Goal: Task Accomplishment & Management: Use online tool/utility

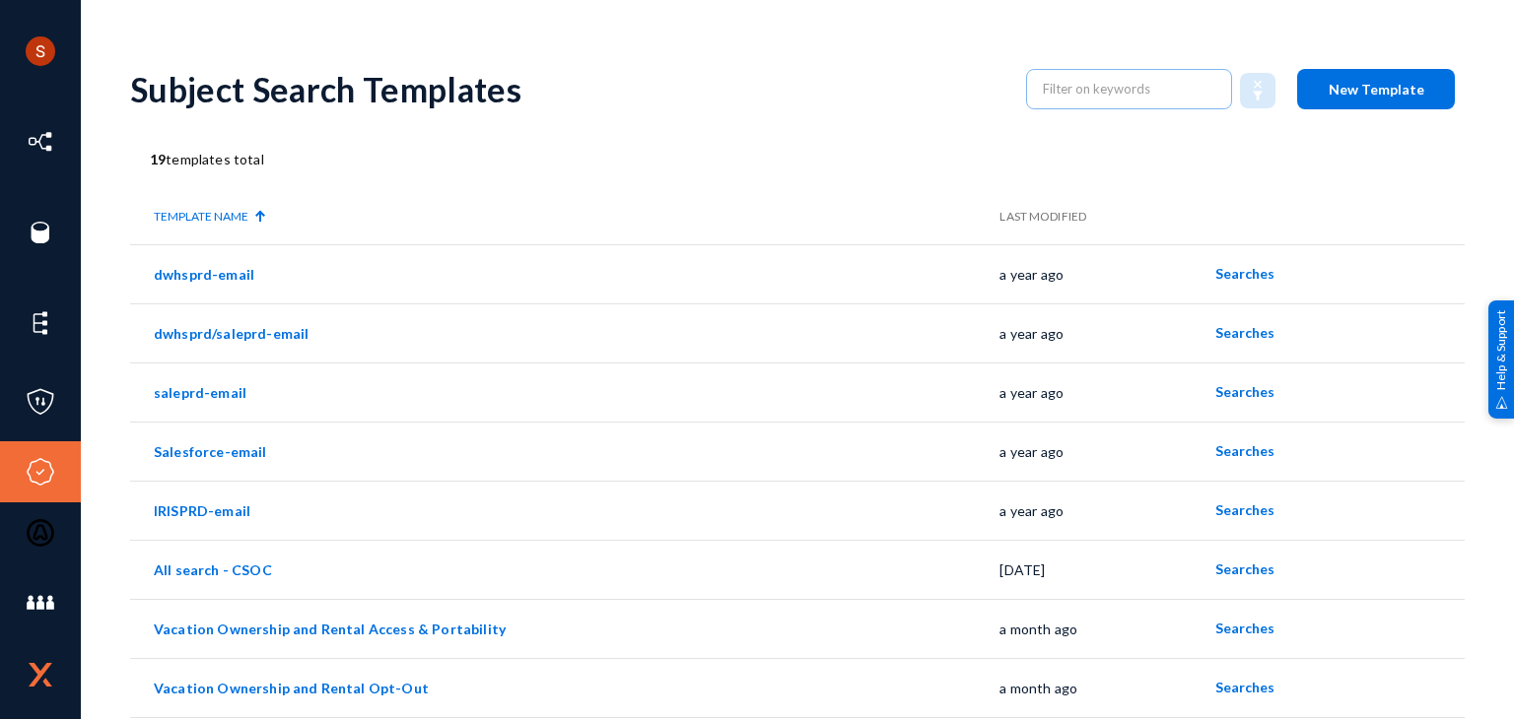
scroll to position [69, 0]
click at [532, 712] on td "Vacation Ownership and Rental Opt-Out" at bounding box center [564, 687] width 869 height 59
click at [709, 374] on td "saleprd-email" at bounding box center [564, 392] width 869 height 59
click at [1372, 96] on span "New Template" at bounding box center [1376, 89] width 96 height 17
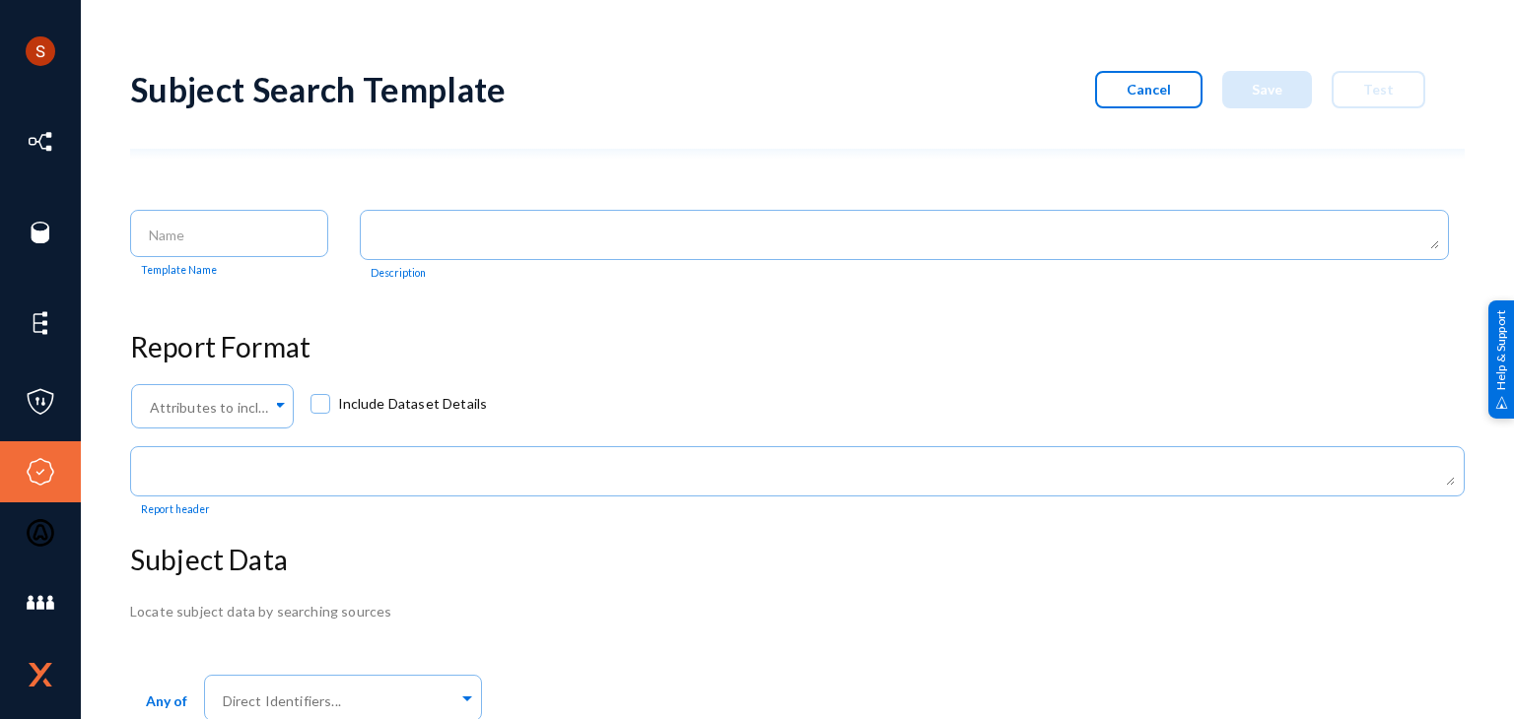
scroll to position [69, 0]
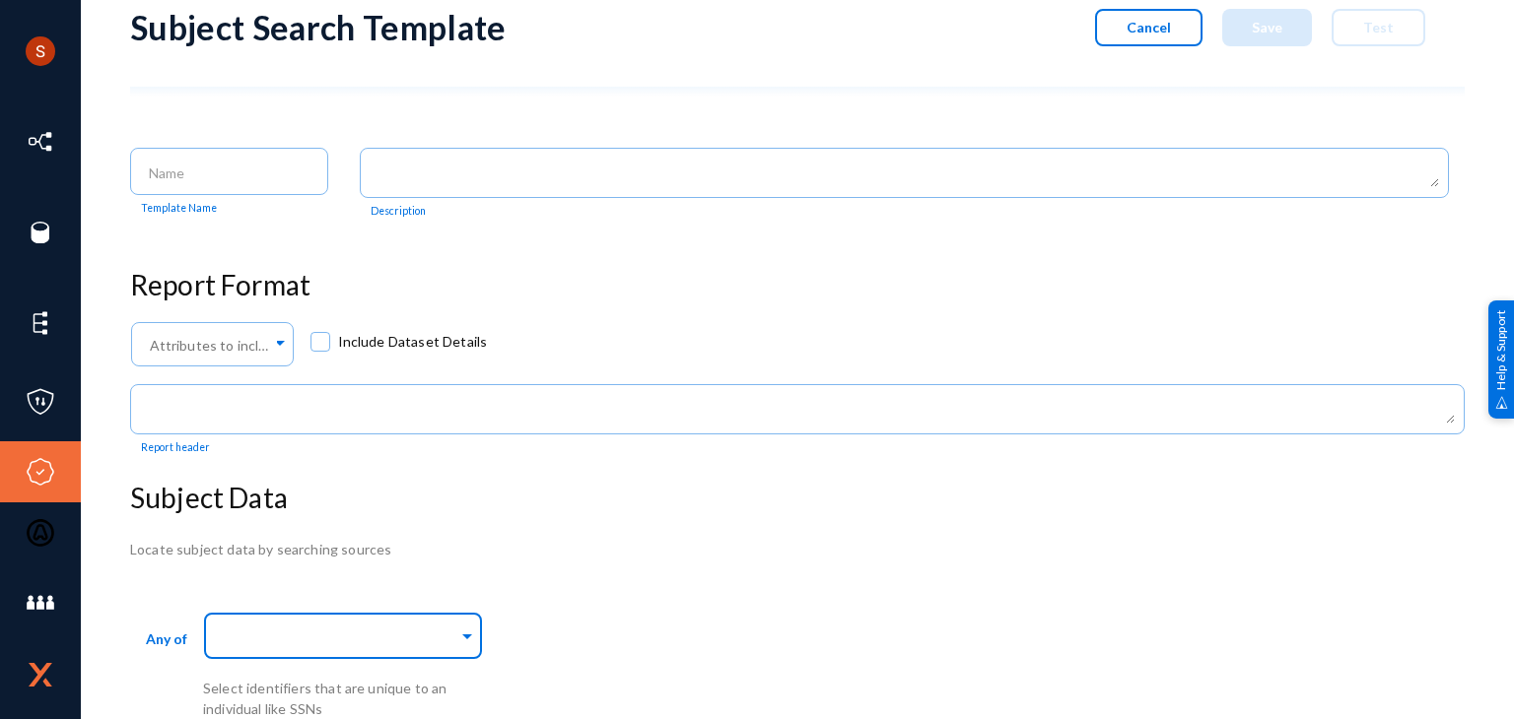
click at [326, 632] on input "text" at bounding box center [338, 639] width 239 height 19
click at [293, 630] on input "text" at bounding box center [338, 639] width 239 height 19
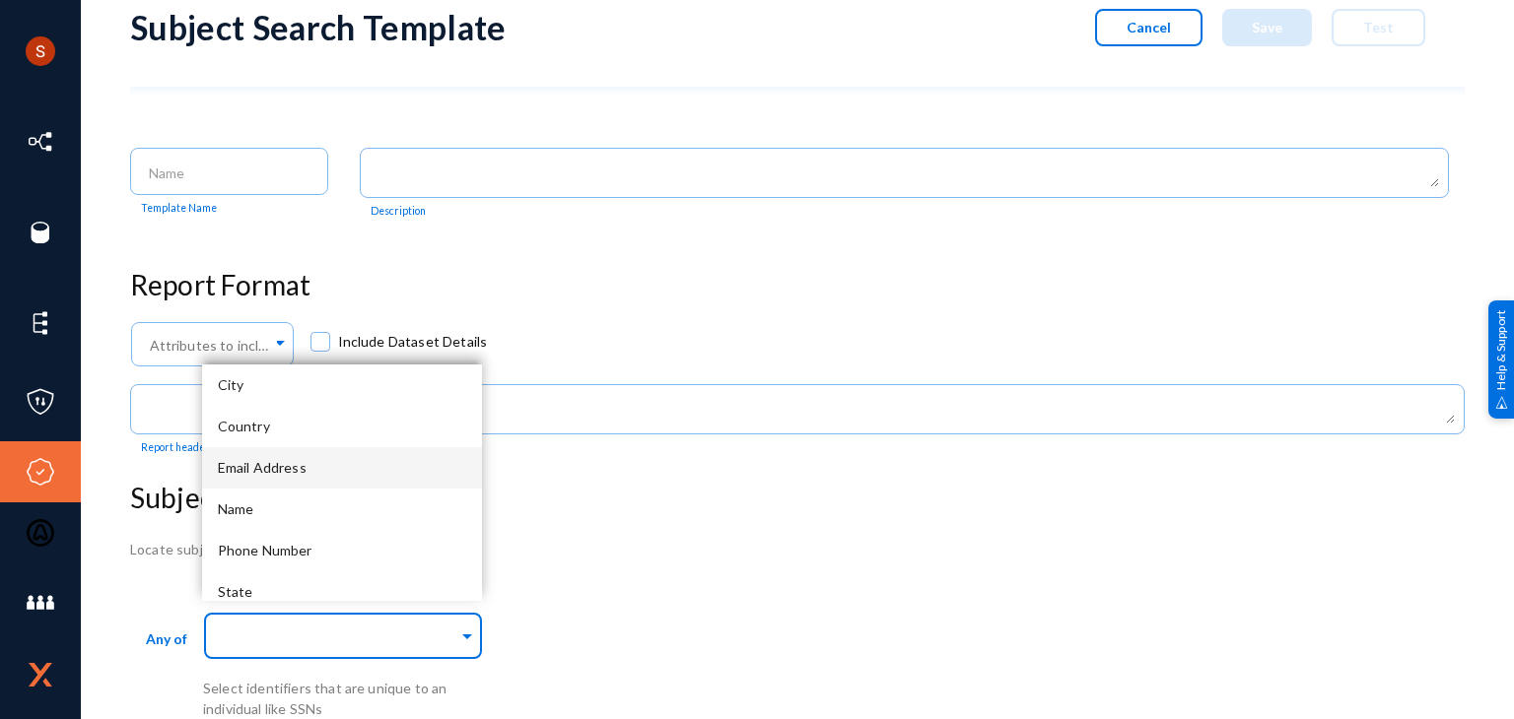
click at [293, 478] on div "Email Address" at bounding box center [342, 467] width 280 height 41
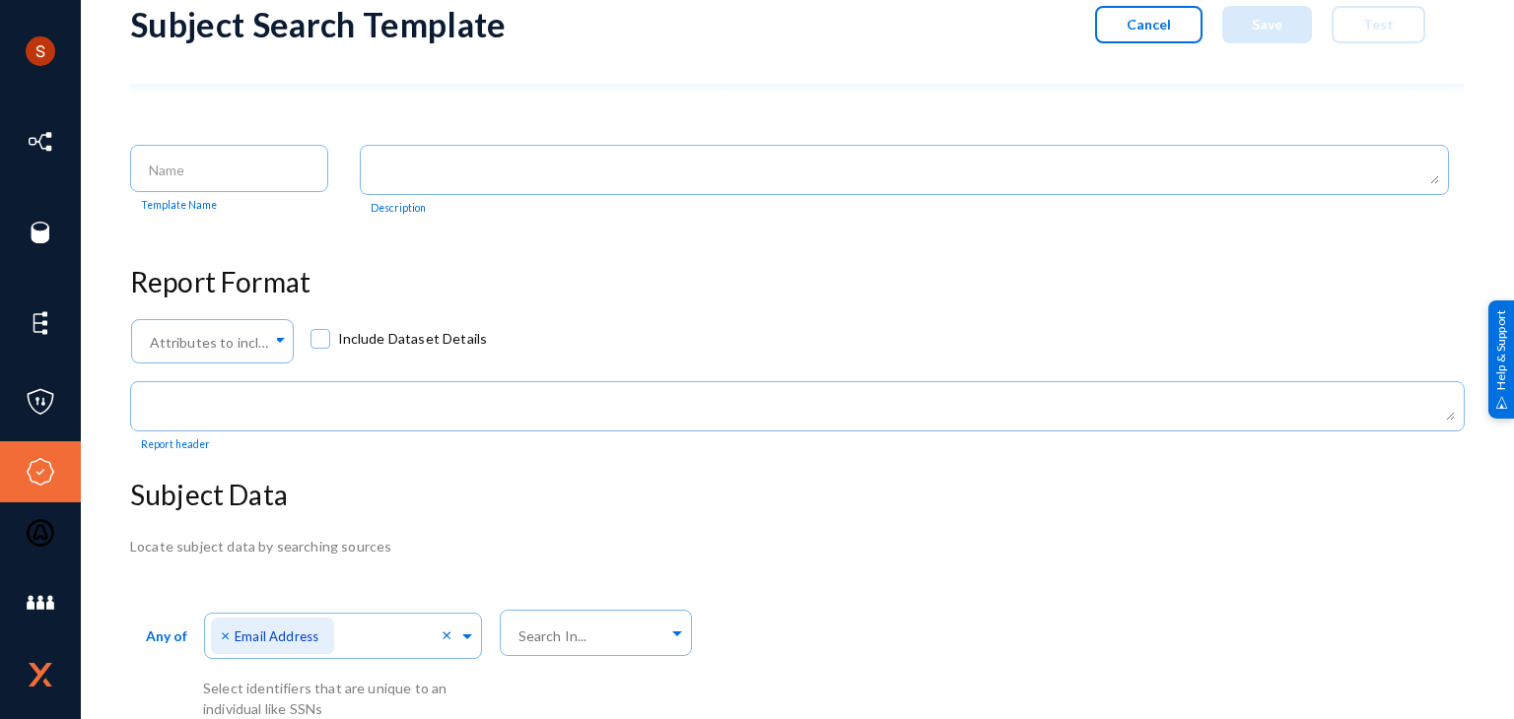
click at [959, 498] on h3 "Subject Data" at bounding box center [797, 496] width 1334 height 34
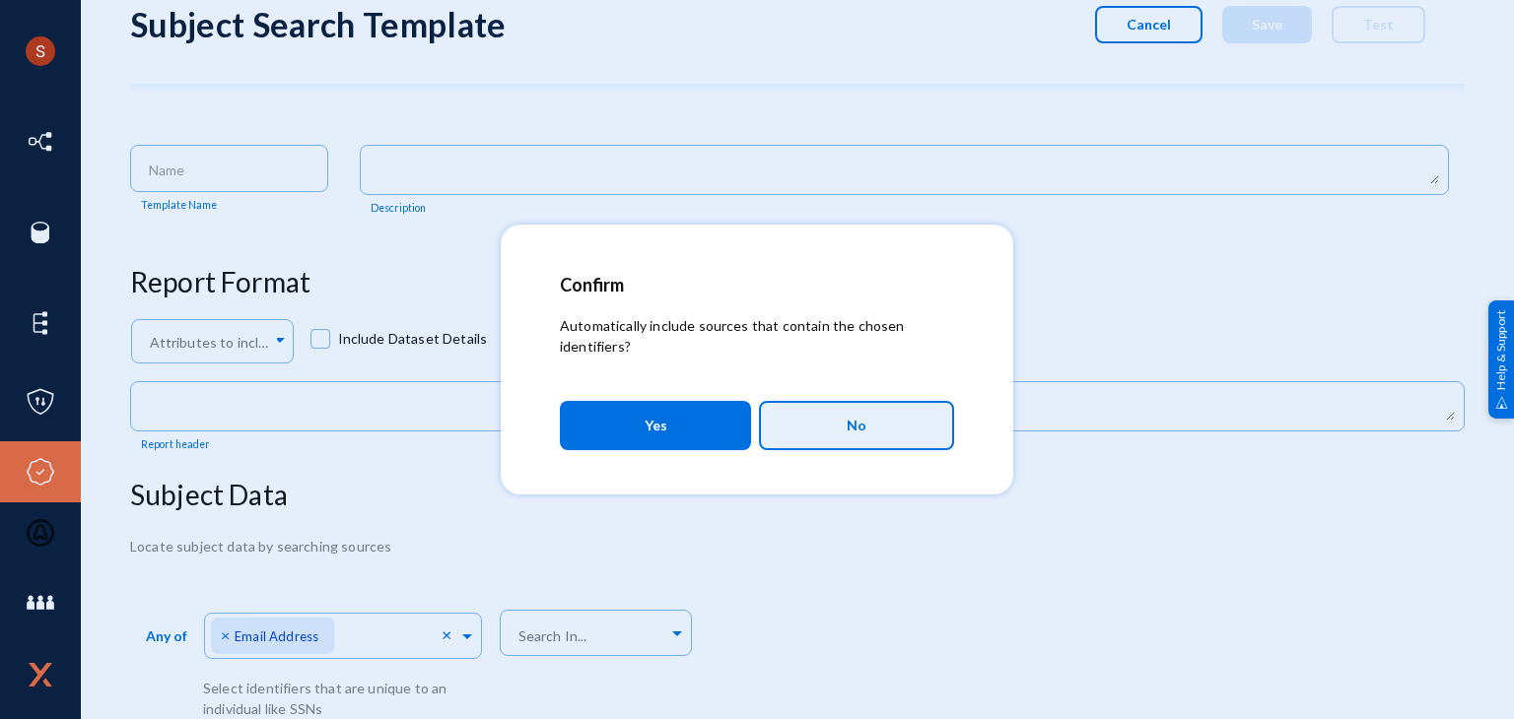
click at [872, 426] on button "No" at bounding box center [856, 425] width 195 height 49
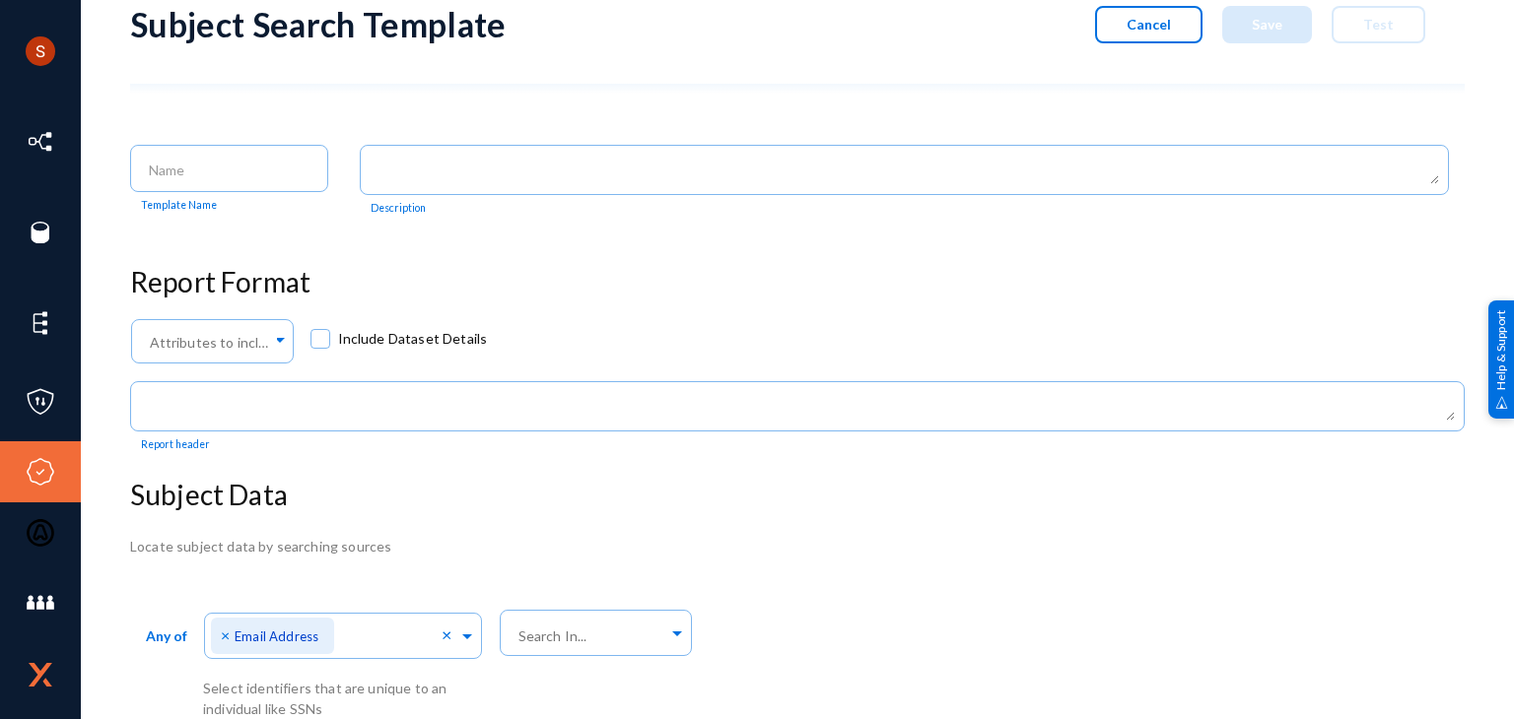
scroll to position [71, 0]
click at [559, 627] on input "text" at bounding box center [591, 636] width 154 height 19
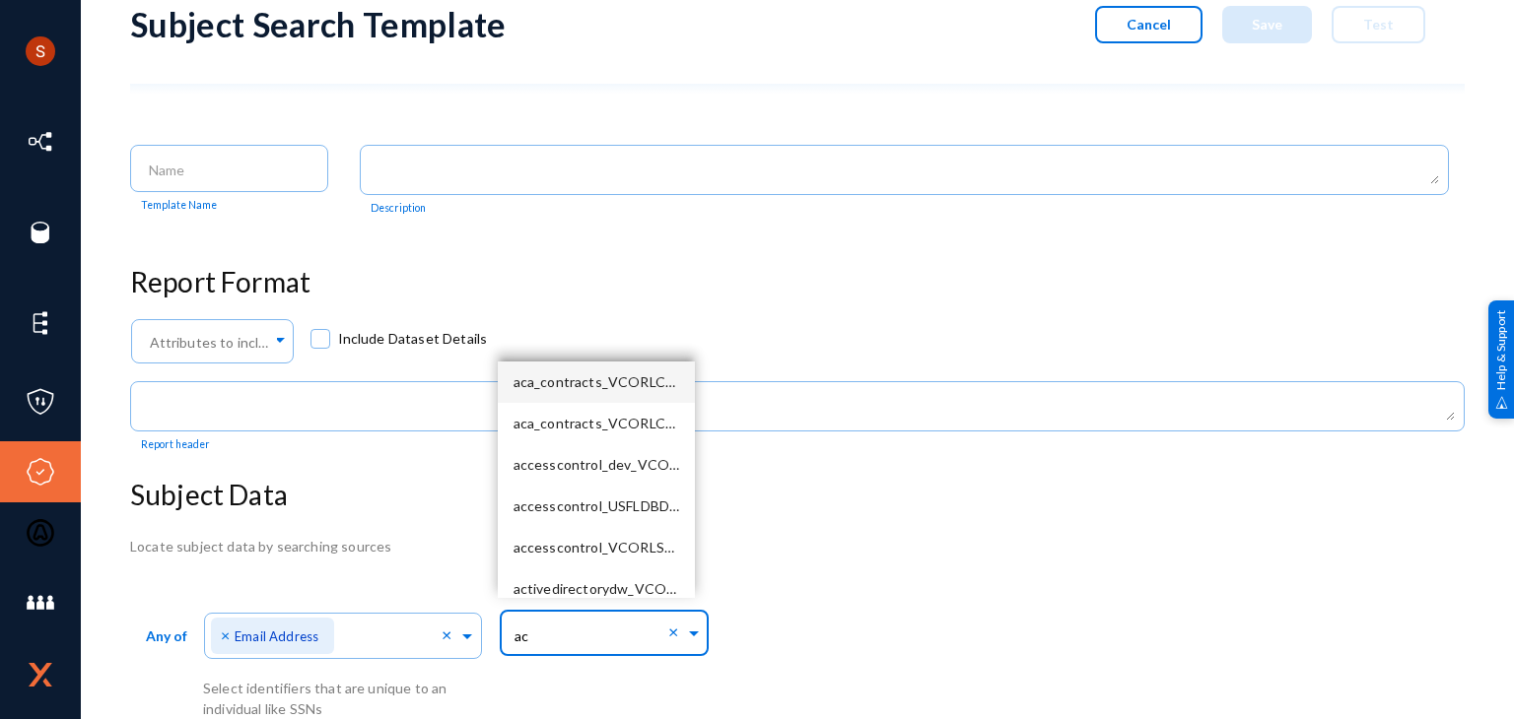
type input "a"
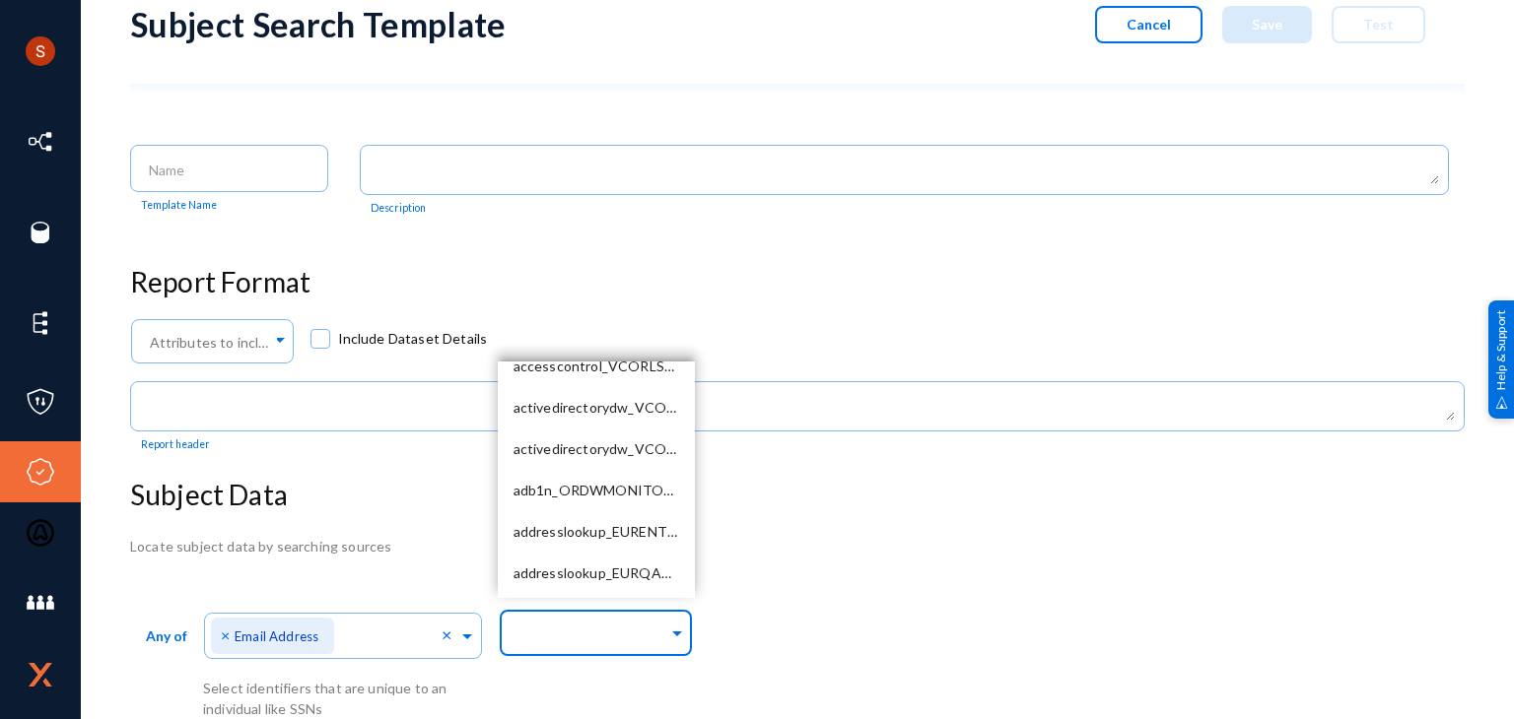
scroll to position [0, 0]
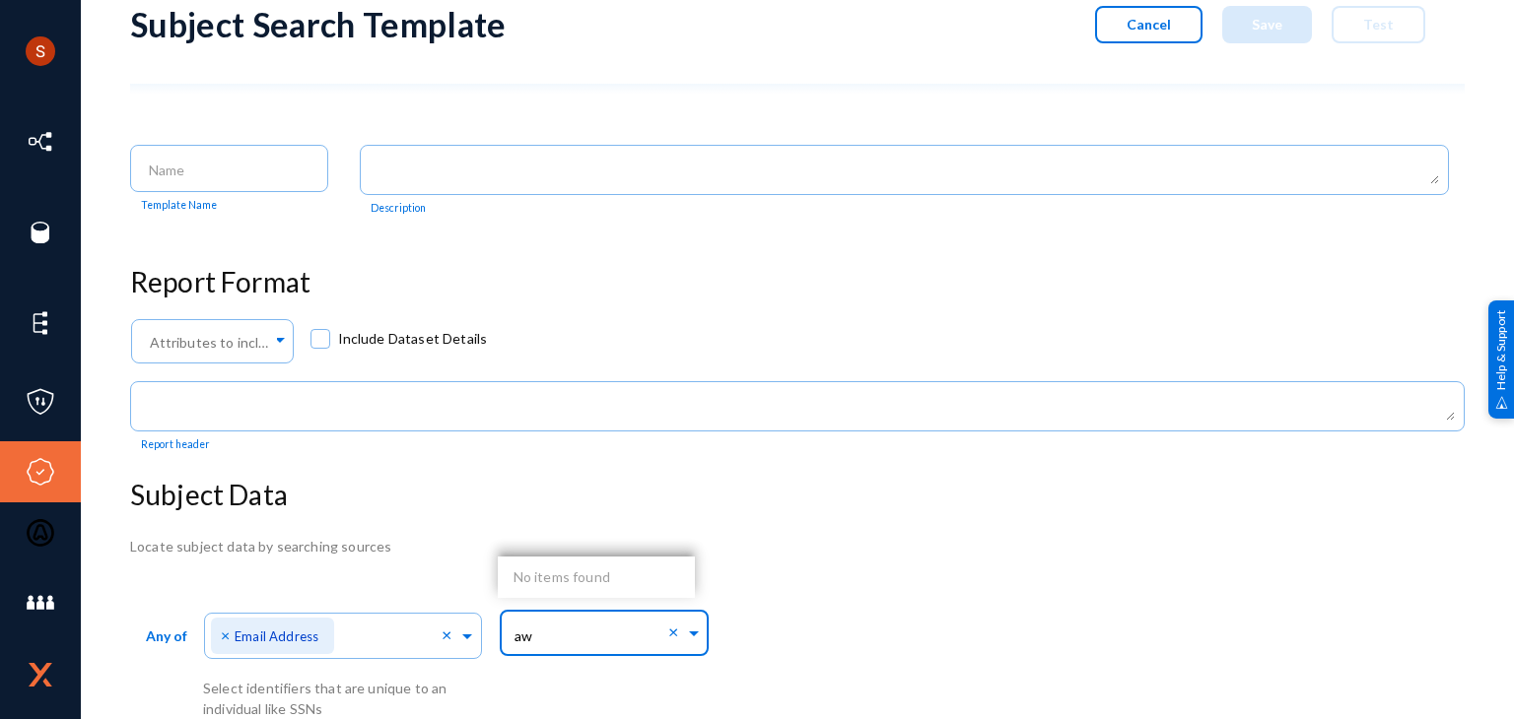
type input "aws"
click at [594, 643] on div "aws" at bounding box center [591, 635] width 154 height 34
click at [1001, 479] on h3 "Subject Data" at bounding box center [797, 496] width 1334 height 34
